Goal: Information Seeking & Learning: Find specific fact

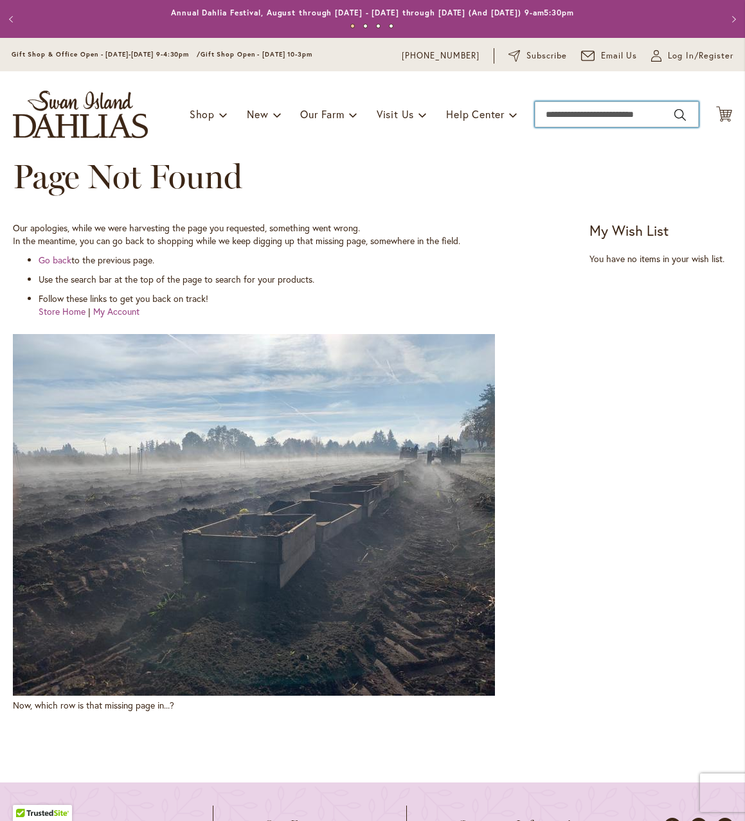
click at [634, 120] on input "Search" at bounding box center [617, 115] width 164 height 26
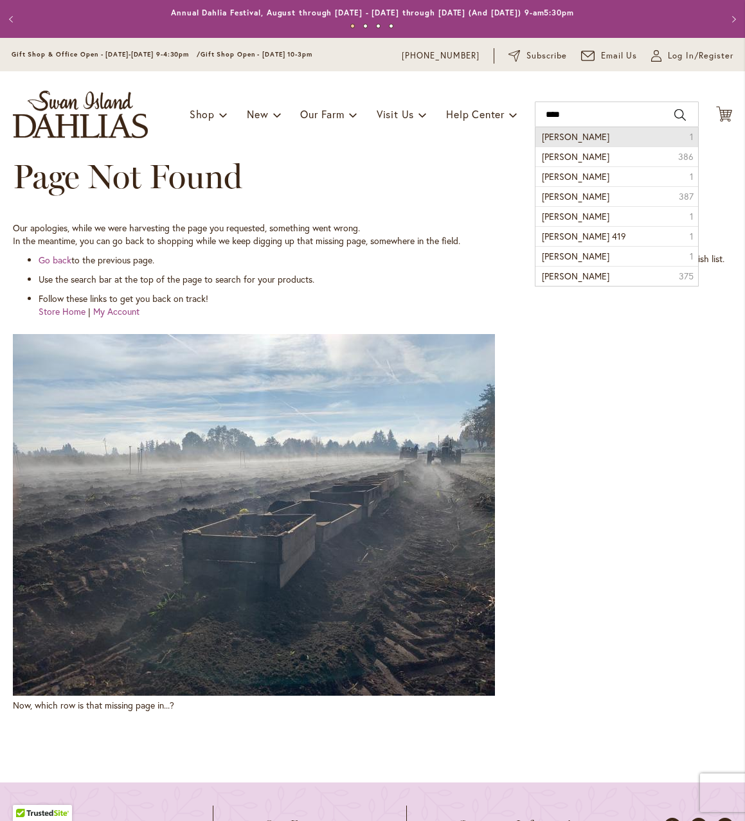
click at [646, 136] on li "[PERSON_NAME] 1" at bounding box center [616, 136] width 163 height 19
type input "**********"
